Goal: Obtain resource: Download file/media

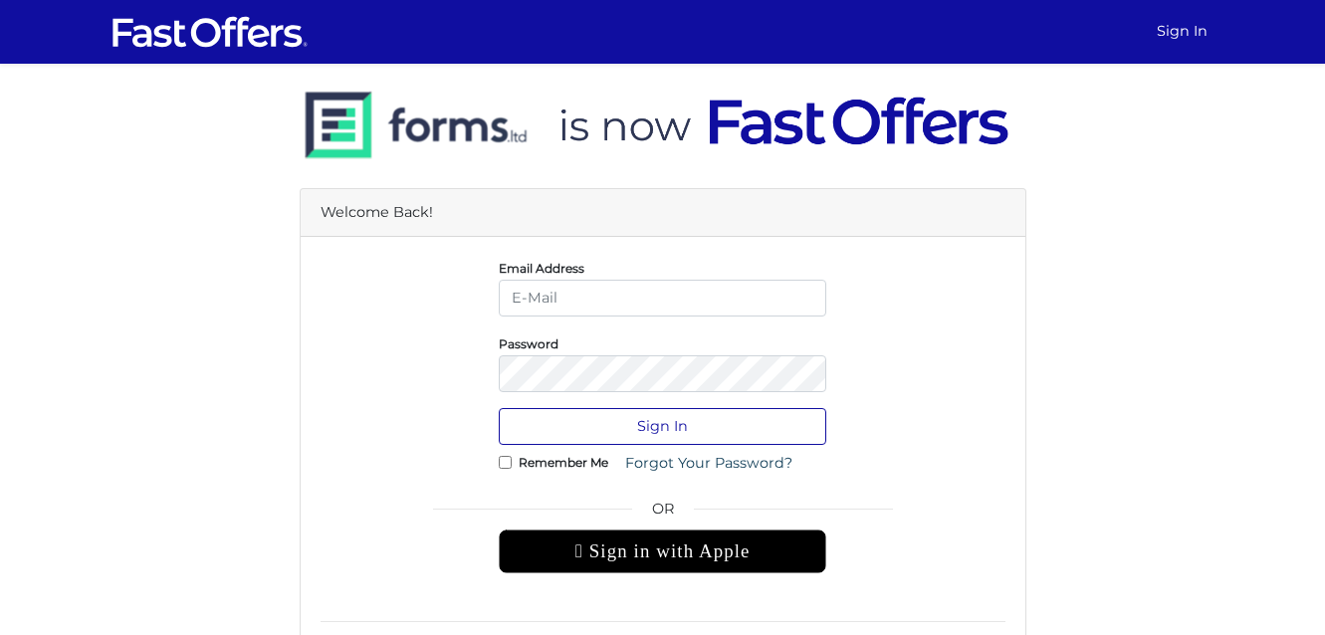
type input "keanne.antwi@outlook.com"
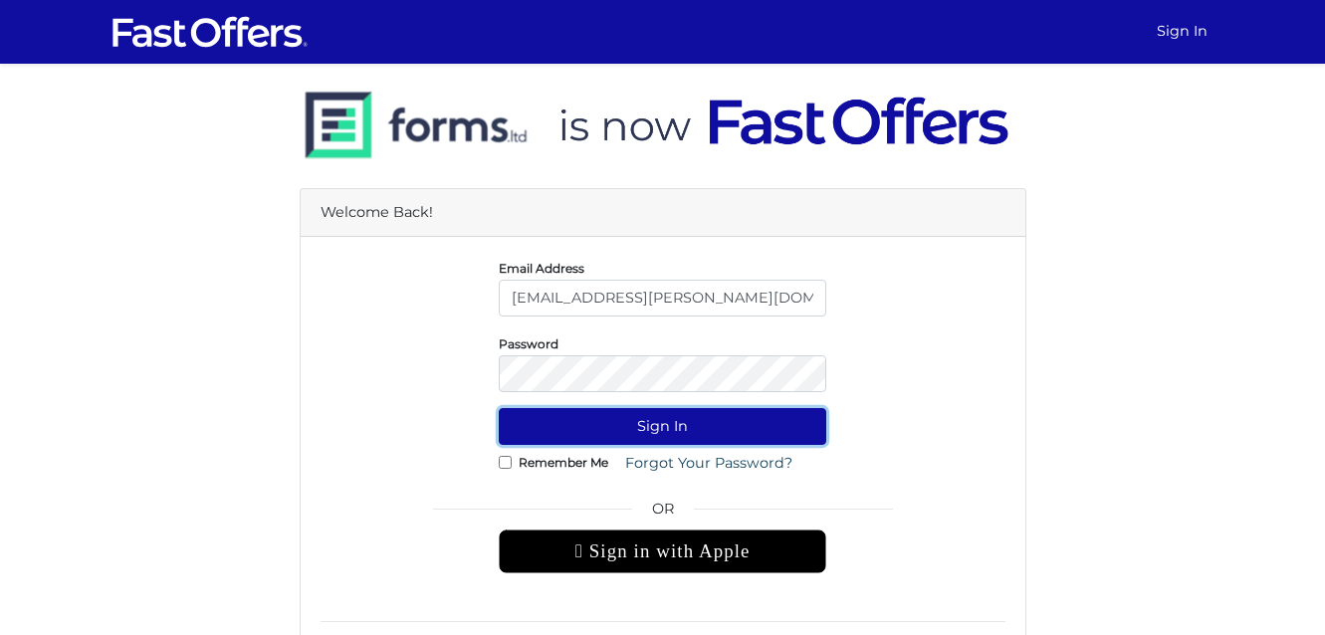
click at [774, 435] on button "Sign In" at bounding box center [662, 426] width 327 height 37
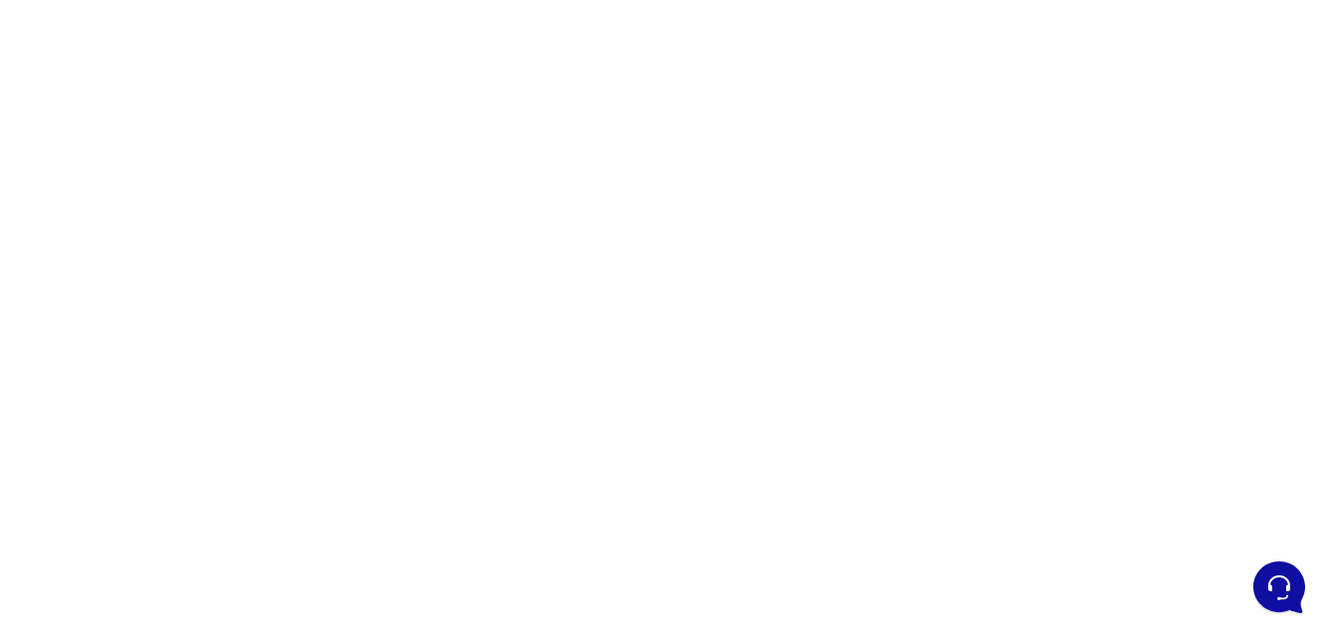
scroll to position [199, 0]
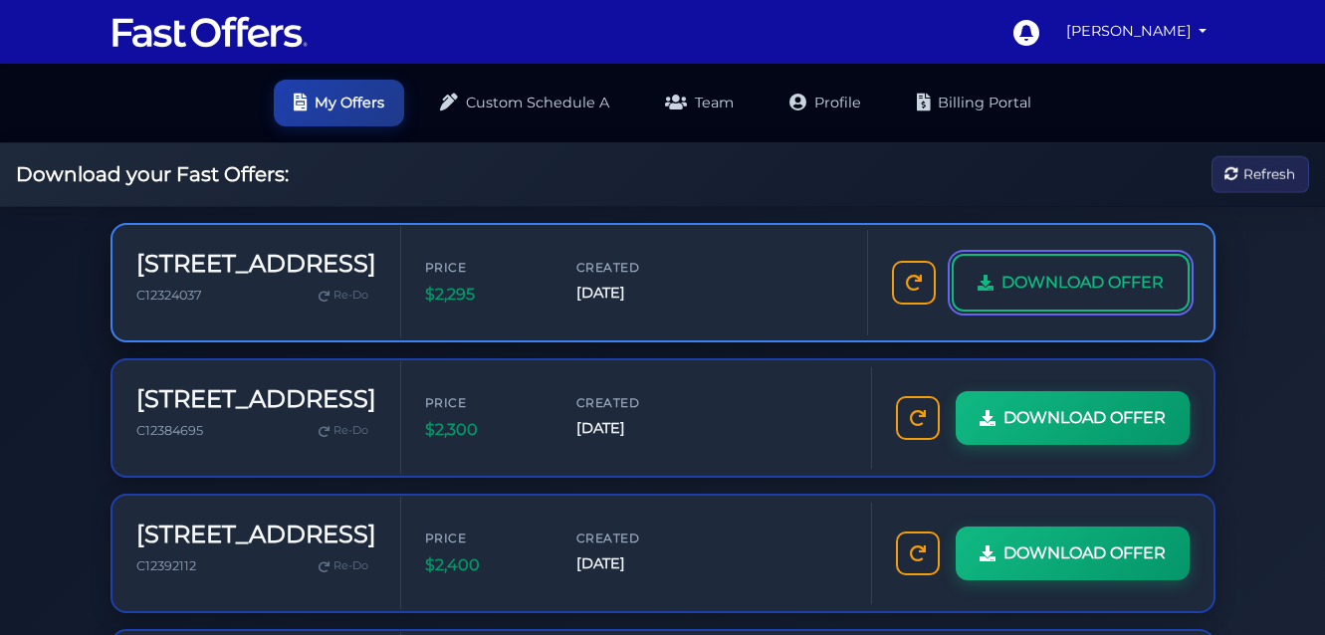
click at [1096, 295] on span "DOWNLOAD OFFER" at bounding box center [1082, 283] width 162 height 26
